Goal: Task Accomplishment & Management: Complete application form

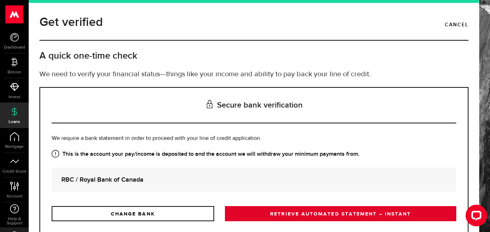
click at [334, 207] on link "RETRIEVE AUTOMATED STATEMENT – INSTANT" at bounding box center [341, 213] width 232 height 15
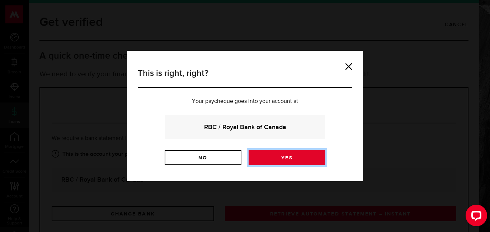
click at [274, 155] on link "Yes" at bounding box center [287, 157] width 77 height 15
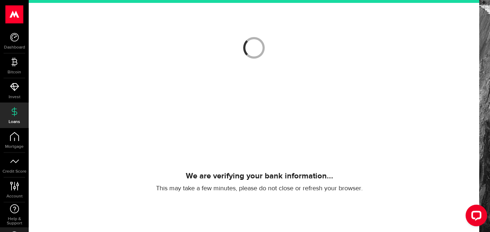
scroll to position [52, 0]
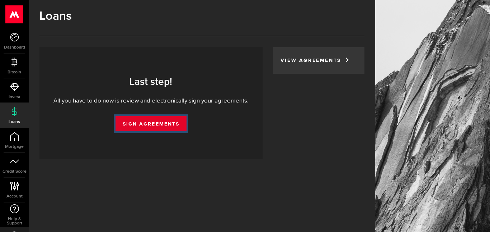
click at [141, 118] on link "Sign Agreements" at bounding box center [151, 123] width 71 height 15
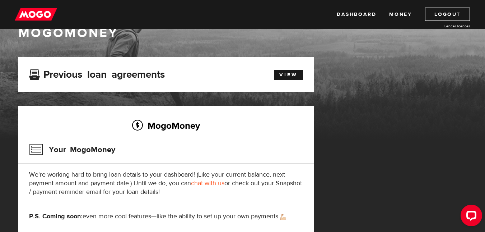
scroll to position [46, 0]
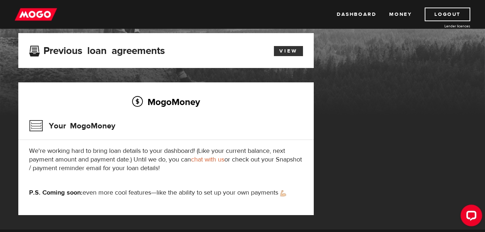
drag, startPoint x: 301, startPoint y: 45, endPoint x: 297, endPoint y: 53, distance: 8.7
click at [297, 53] on div "View" at bounding box center [284, 50] width 47 height 12
click at [296, 53] on link "View" at bounding box center [288, 51] width 29 height 10
